Goal: Find specific page/section

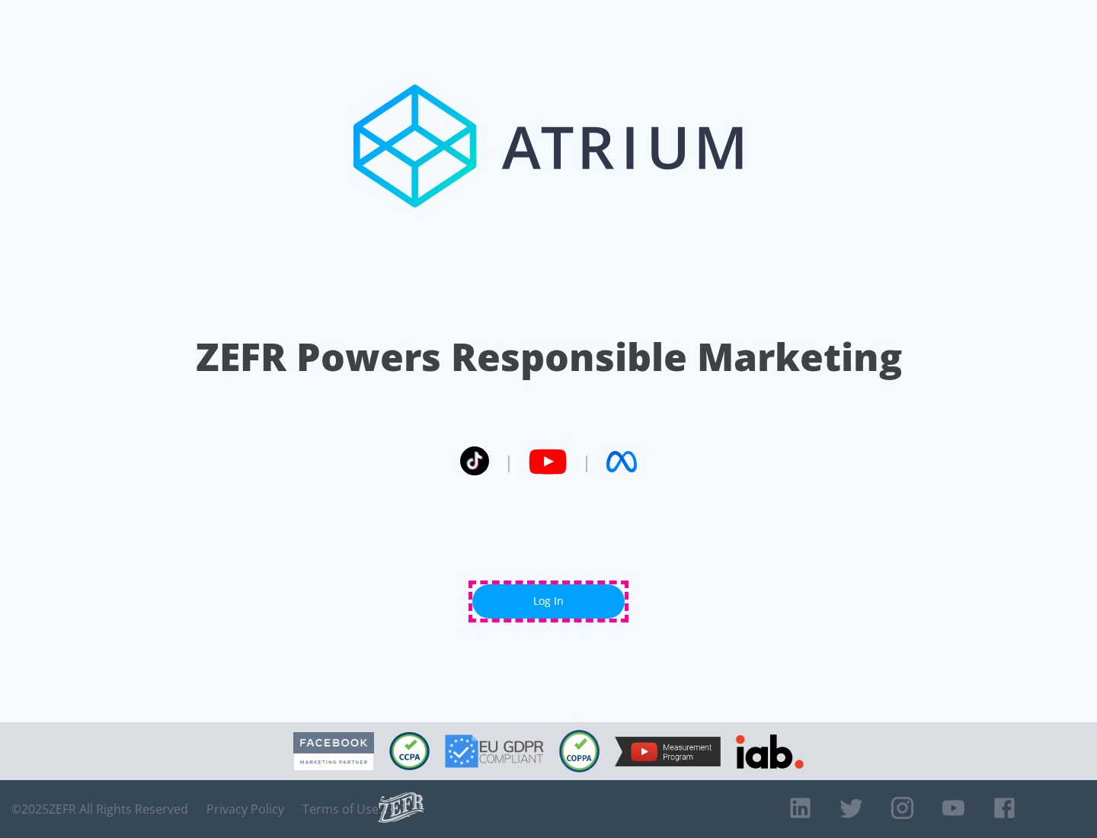
click at [549, 601] on link "Log In" at bounding box center [548, 601] width 152 height 34
